Goal: Book appointment/travel/reservation

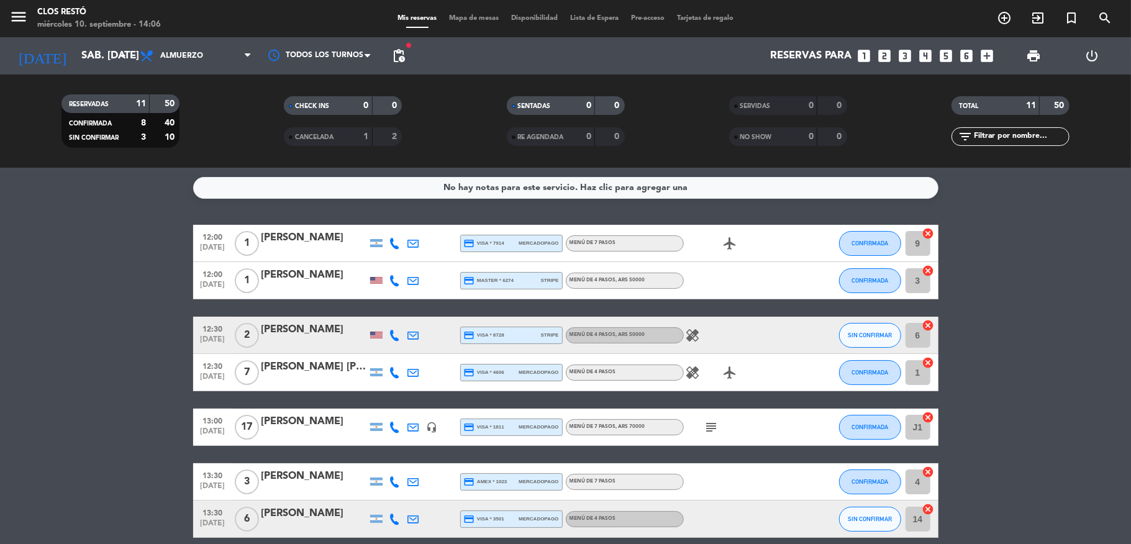
click at [75, 45] on input "sáb. [DATE]" at bounding box center [142, 56] width 134 height 24
click at [147, 56] on icon at bounding box center [148, 55] width 18 height 15
click at [78, 45] on input "sáb. [DATE]" at bounding box center [142, 56] width 134 height 24
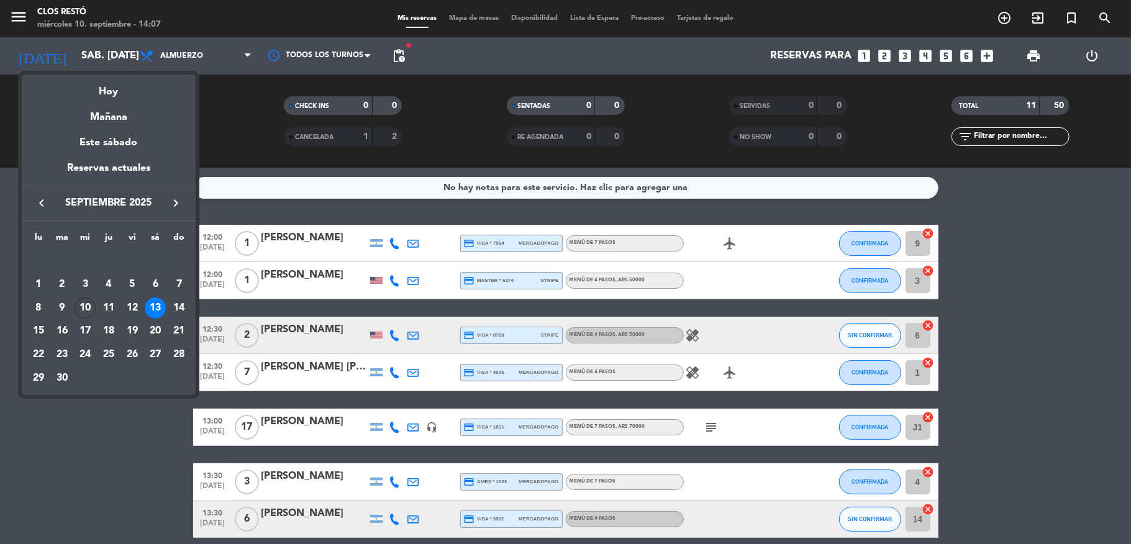
click at [171, 200] on icon "keyboard_arrow_right" at bounding box center [175, 203] width 15 height 15
click at [35, 202] on icon "keyboard_arrow_left" at bounding box center [41, 203] width 15 height 15
click at [169, 201] on icon "keyboard_arrow_right" at bounding box center [175, 203] width 15 height 15
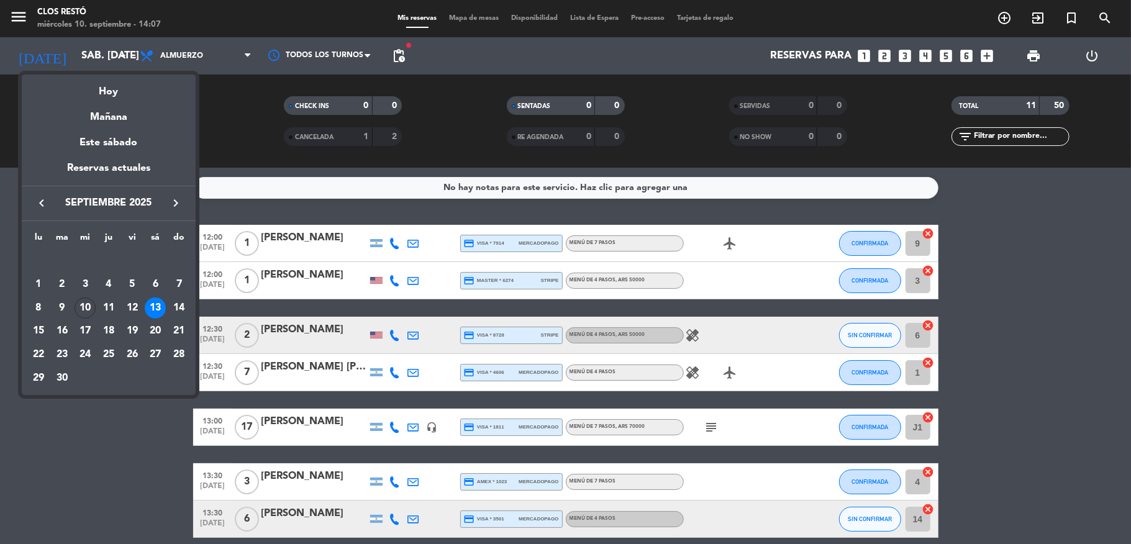
click at [169, 201] on icon "keyboard_arrow_right" at bounding box center [175, 203] width 15 height 15
click at [40, 205] on icon "keyboard_arrow_left" at bounding box center [41, 203] width 15 height 15
click at [172, 200] on icon "keyboard_arrow_right" at bounding box center [175, 203] width 15 height 15
